Goal: Task Accomplishment & Management: Use online tool/utility

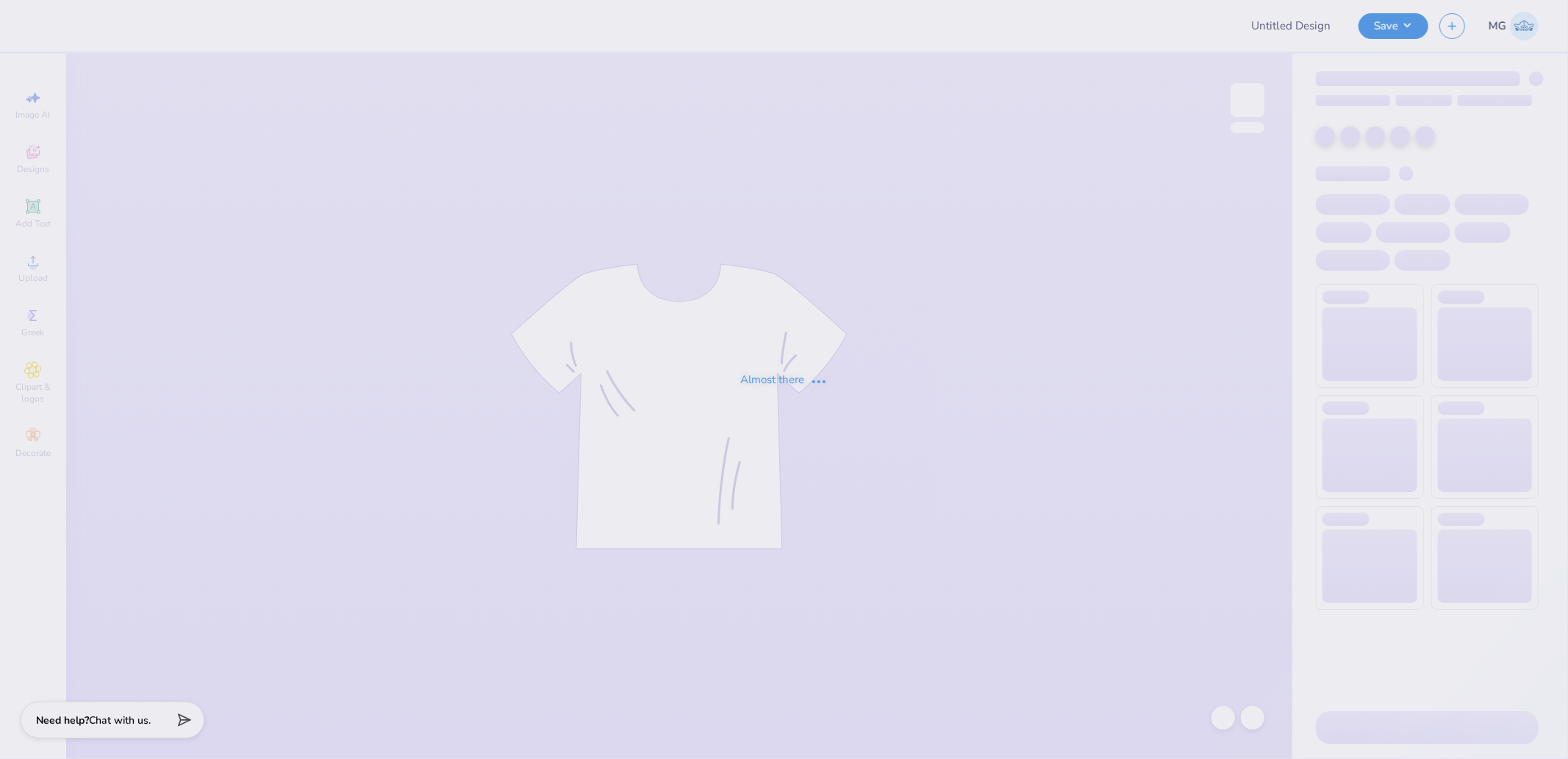
type input "PLURAL SUMMIT"
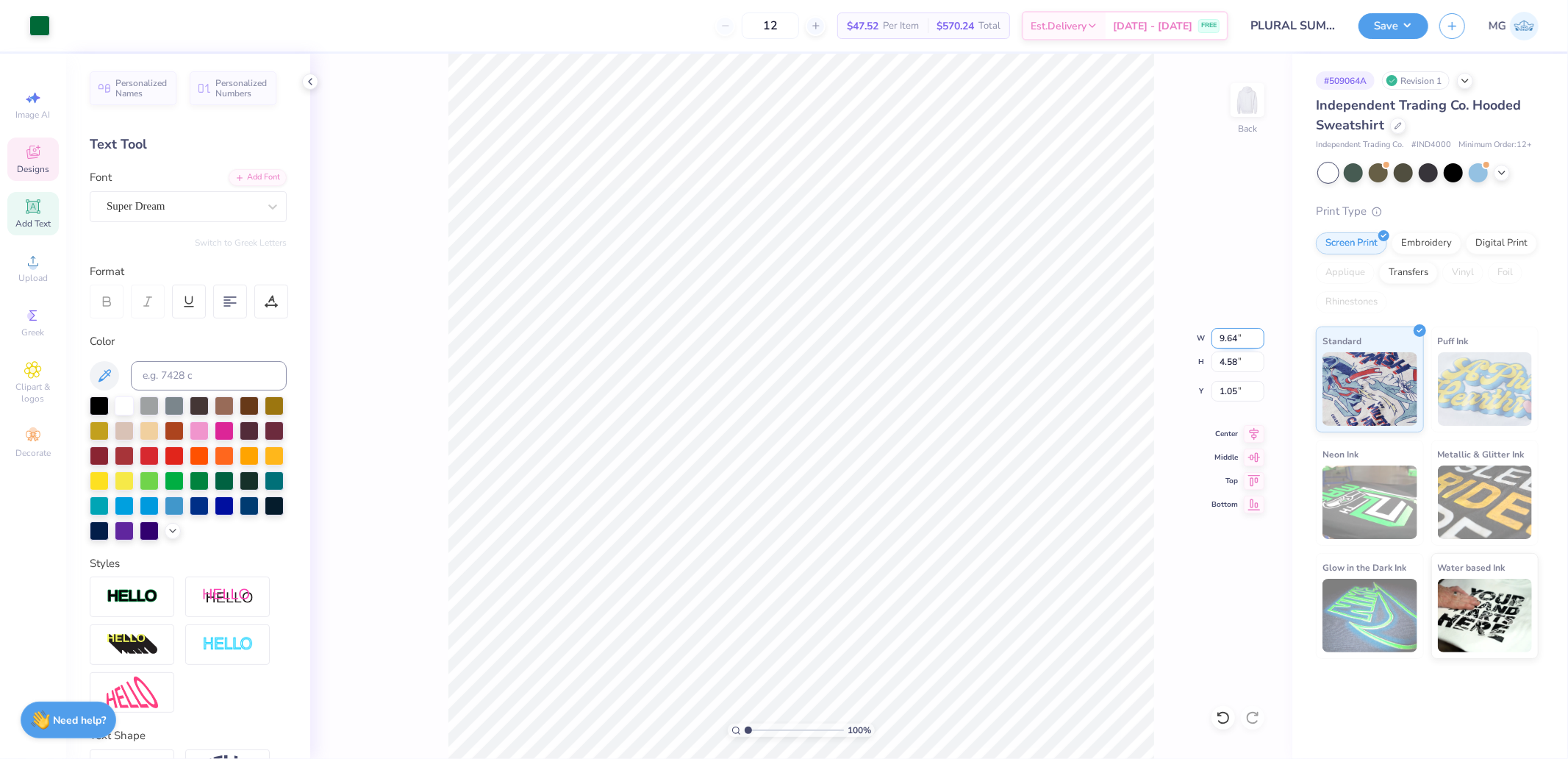
click at [1226, 337] on input "9.64" at bounding box center [1238, 337] width 53 height 21
type input "10.00"
type input "4.75"
click at [1233, 398] on input "0.97" at bounding box center [1238, 390] width 53 height 21
type input "2.00"
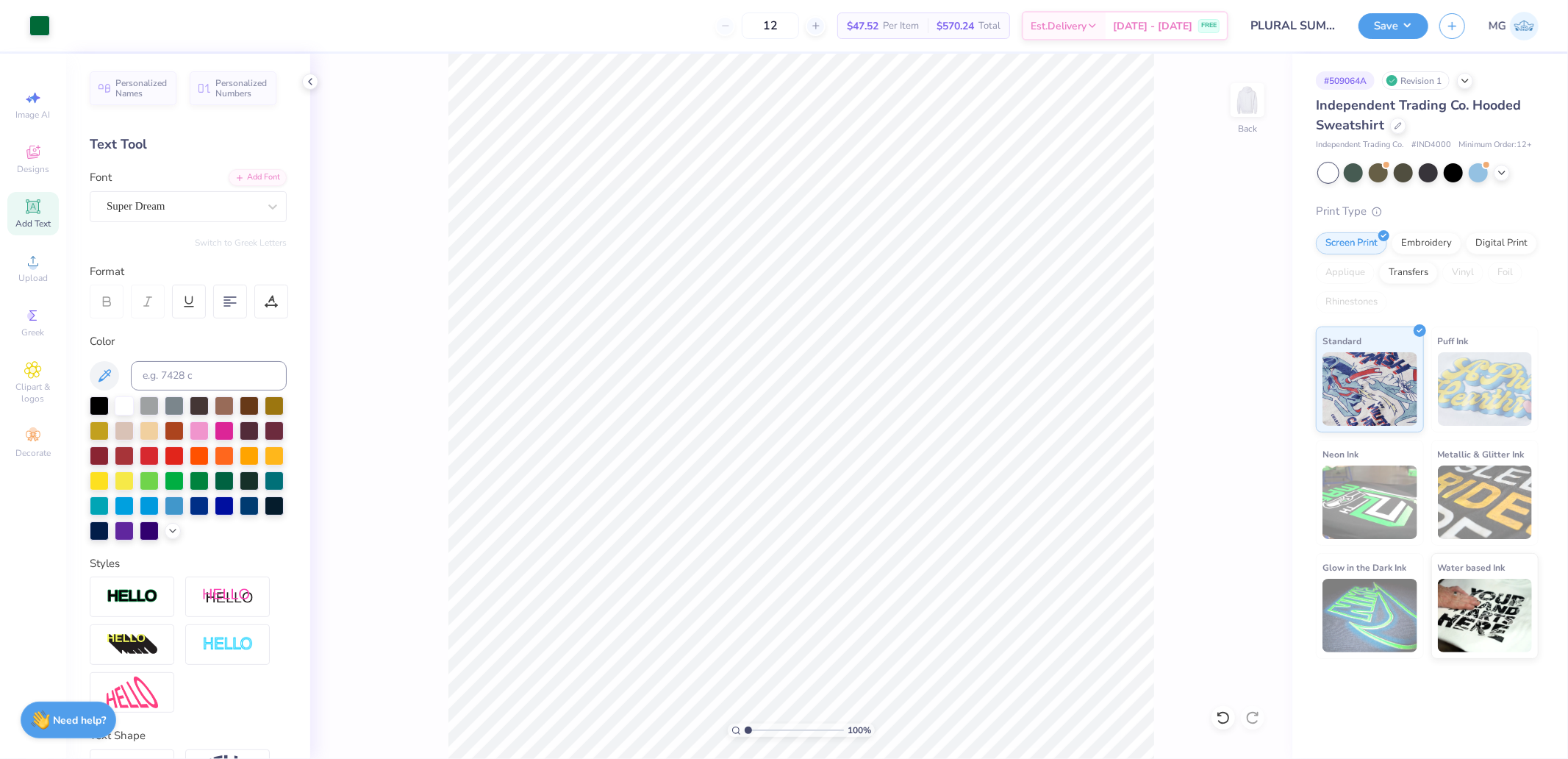
click at [1265, 98] on div "100 % Back" at bounding box center [801, 406] width 982 height 705
click at [1248, 98] on img at bounding box center [1248, 100] width 59 height 59
click at [39, 263] on icon at bounding box center [33, 261] width 18 height 18
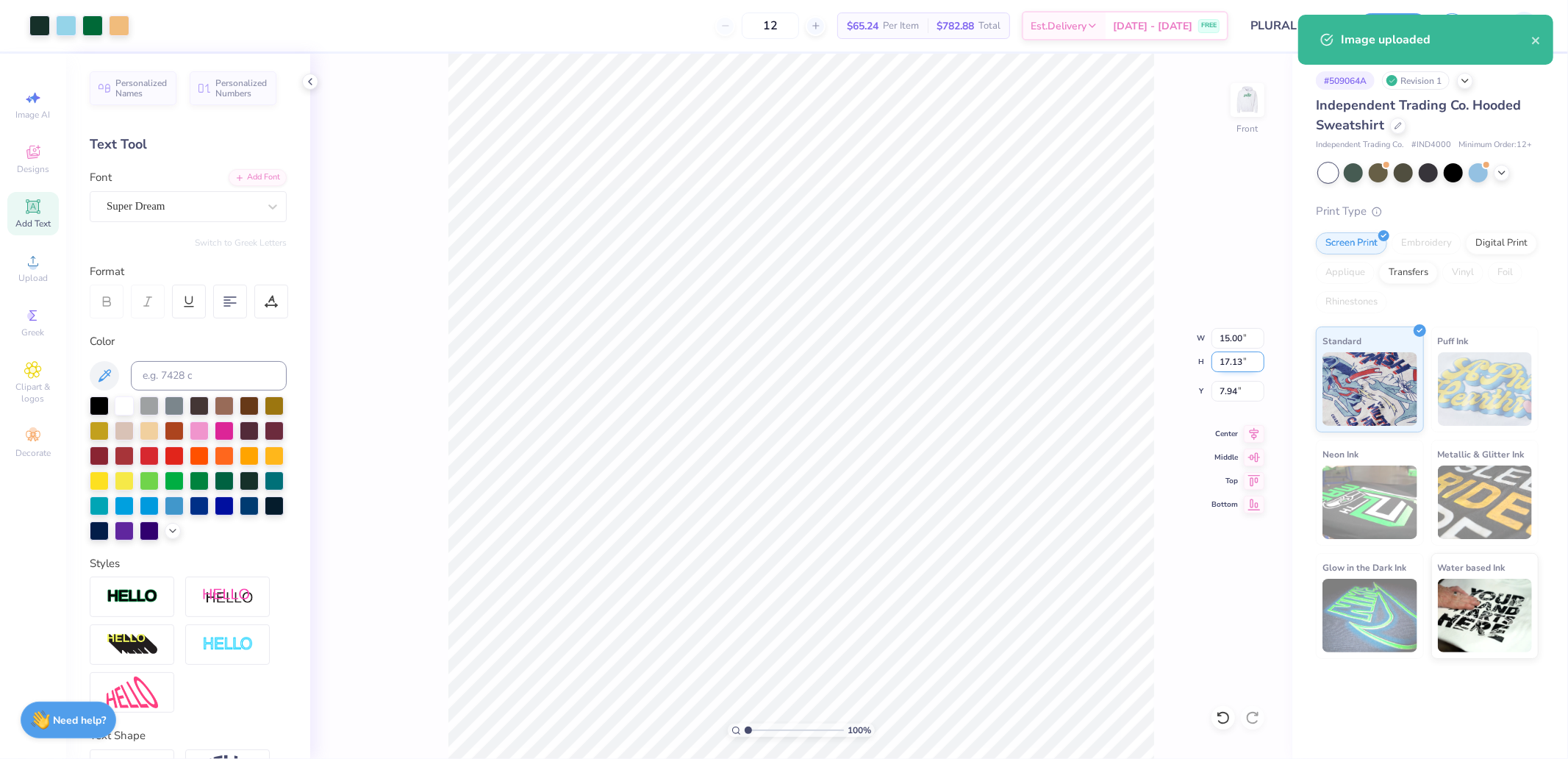
click at [1231, 358] on input "17.13" at bounding box center [1238, 362] width 53 height 21
type input "15"
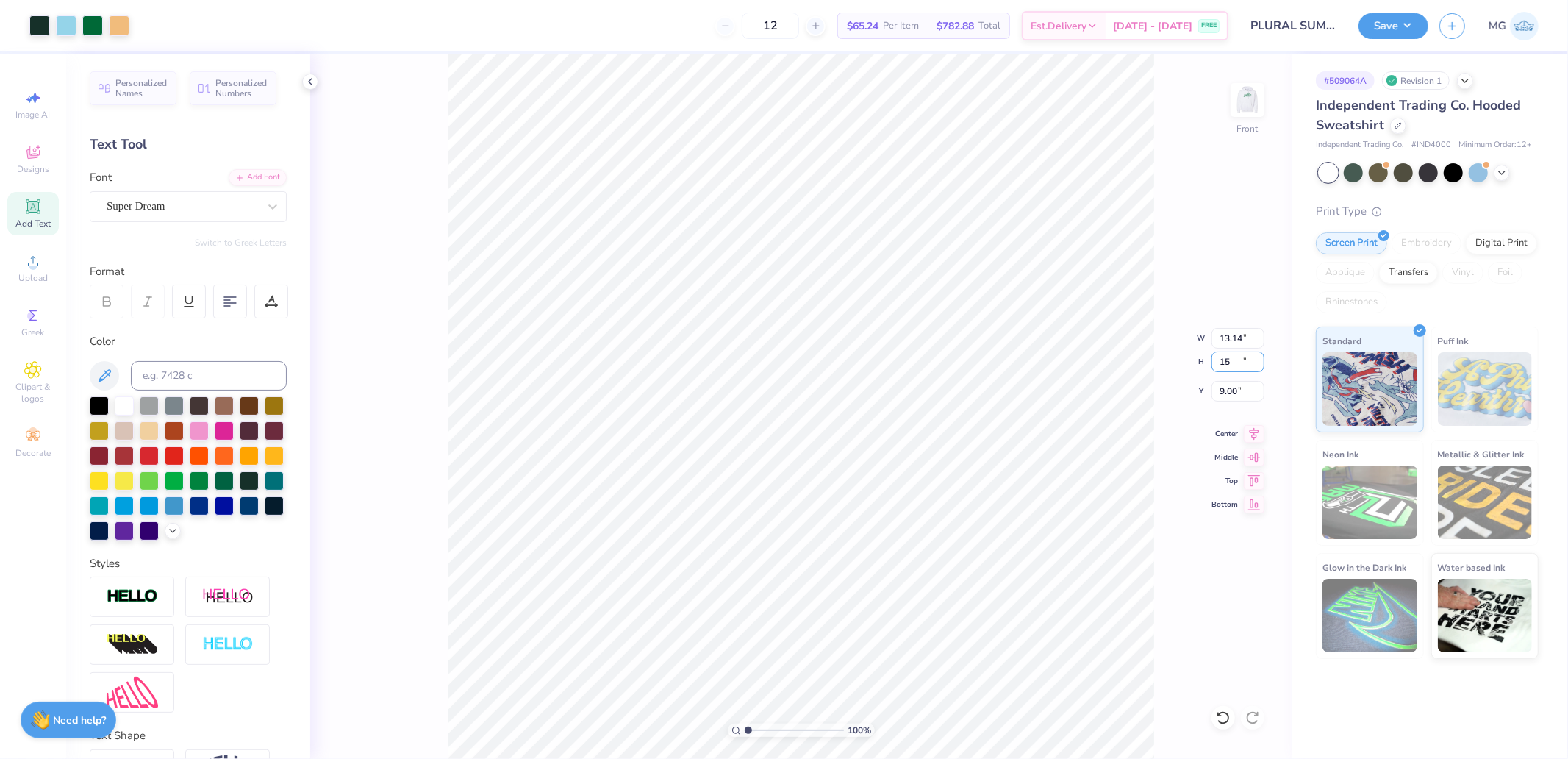
type input "13.14"
type input "15.00"
type input "9.00"
click at [1240, 345] on input "13.14" at bounding box center [1238, 337] width 53 height 21
type input "12.50"
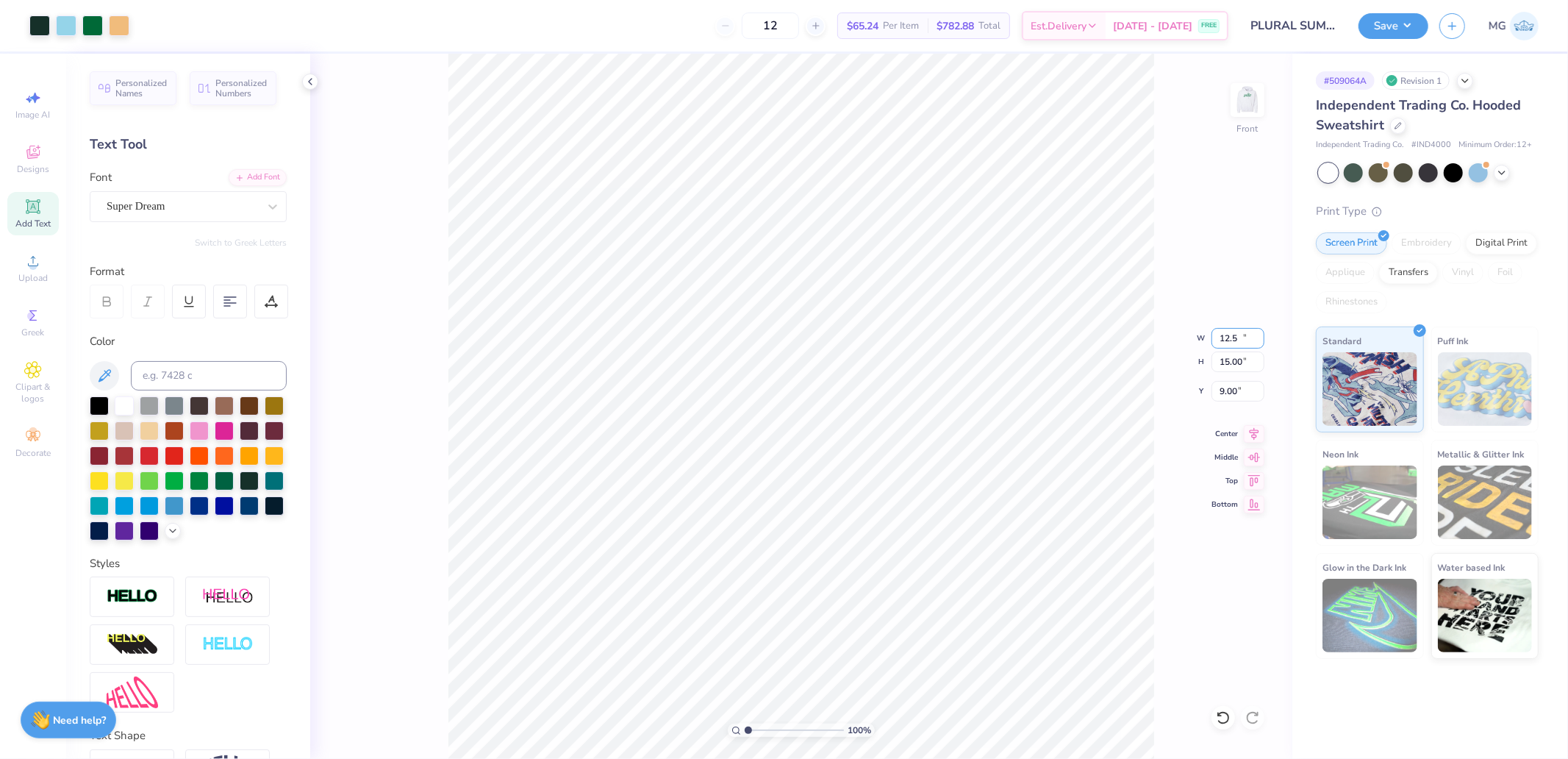
type input "14.27"
click at [1252, 482] on icon at bounding box center [1254, 479] width 21 height 18
type input "6.00"
click at [1238, 393] on input "6.00" at bounding box center [1238, 390] width 53 height 21
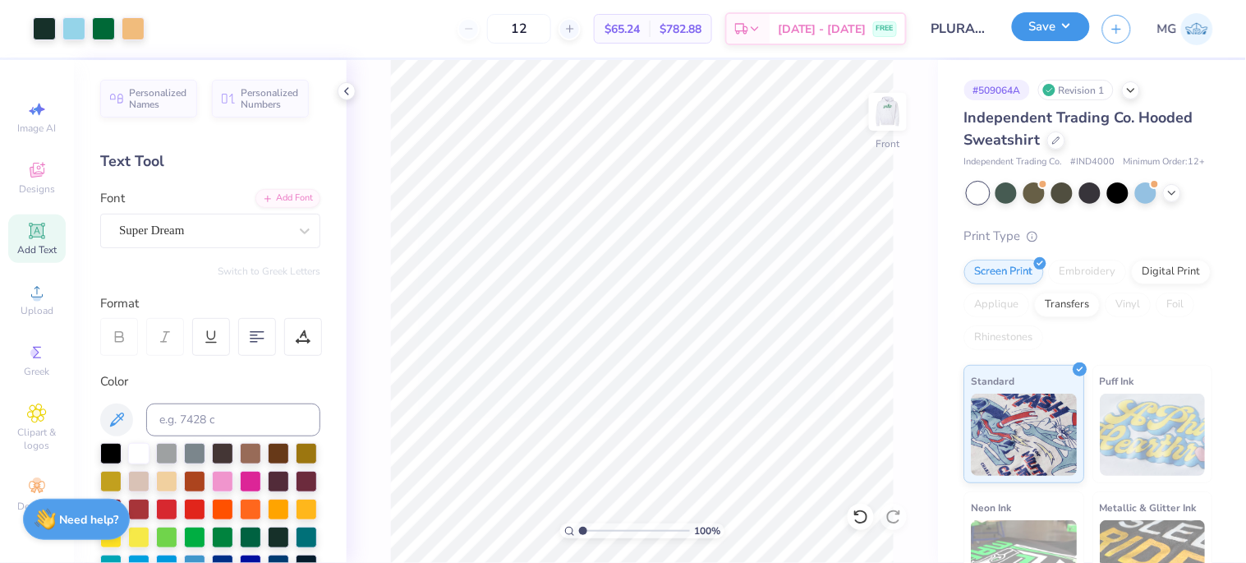
click at [1051, 30] on button "Save" at bounding box center [1051, 26] width 78 height 29
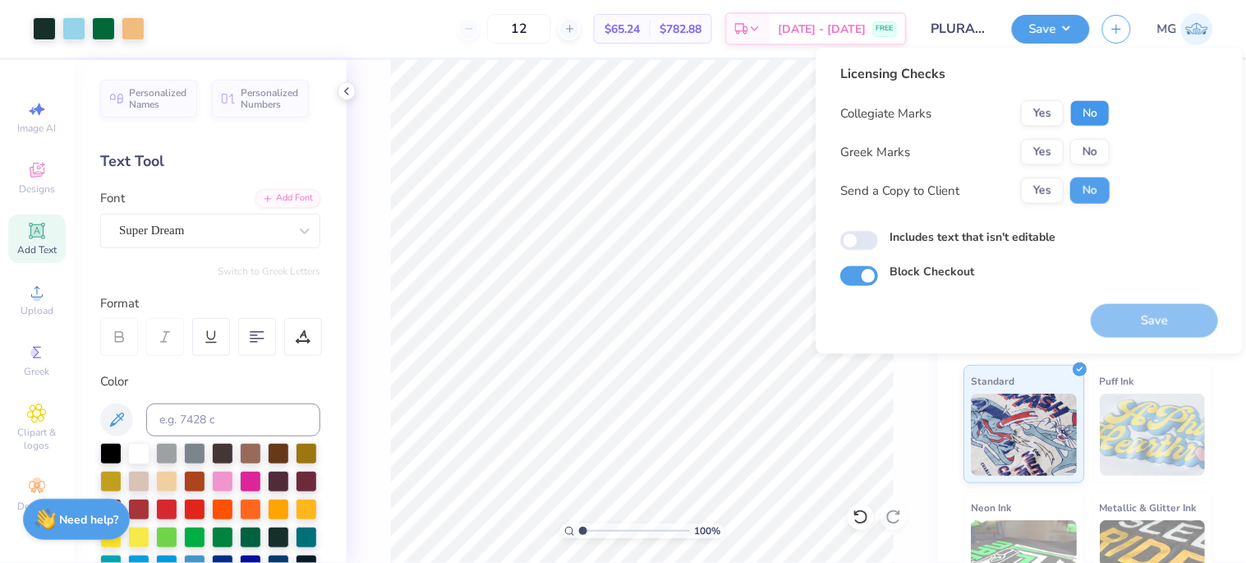
click at [1081, 104] on button "No" at bounding box center [1089, 113] width 39 height 26
click at [1087, 132] on div "Collegiate Marks Yes No Greek Marks Yes No Send a Copy to Client Yes No" at bounding box center [974, 151] width 269 height 103
click at [1090, 146] on button "No" at bounding box center [1089, 152] width 39 height 26
click at [1193, 340] on div "Licensing Checks Collegiate Marks Yes No Greek Marks Yes No Send a Copy to Clie…" at bounding box center [1029, 201] width 427 height 306
click at [1159, 314] on button "Save" at bounding box center [1154, 321] width 127 height 34
